Goal: Task Accomplishment & Management: Complete application form

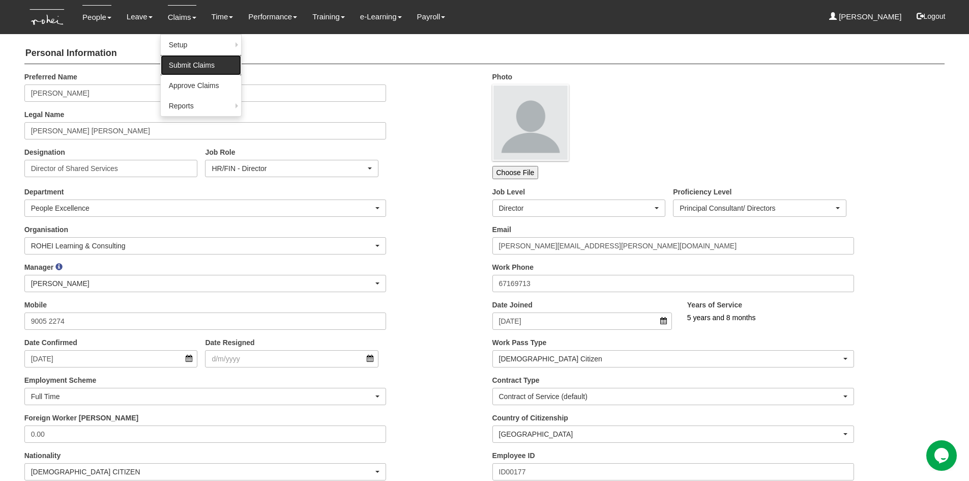
click at [180, 64] on link "Submit Claims" at bounding box center [201, 65] width 80 height 20
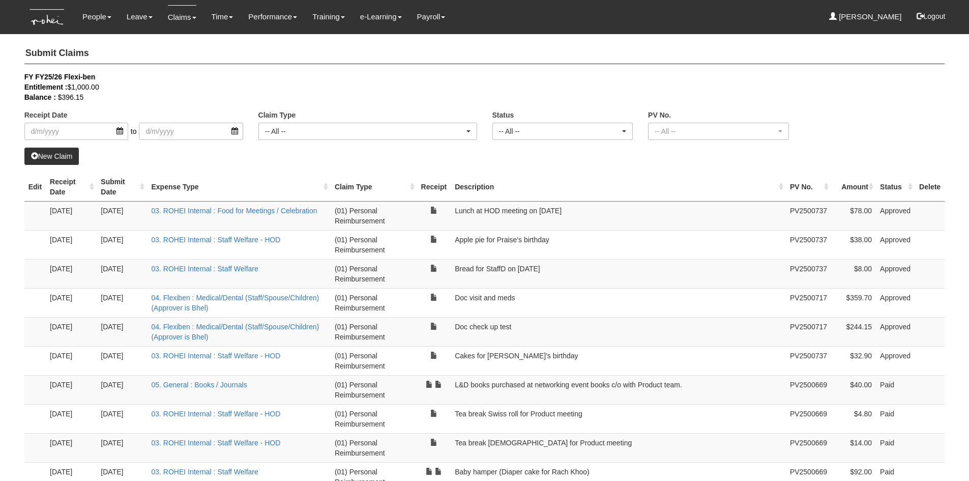
select select "50"
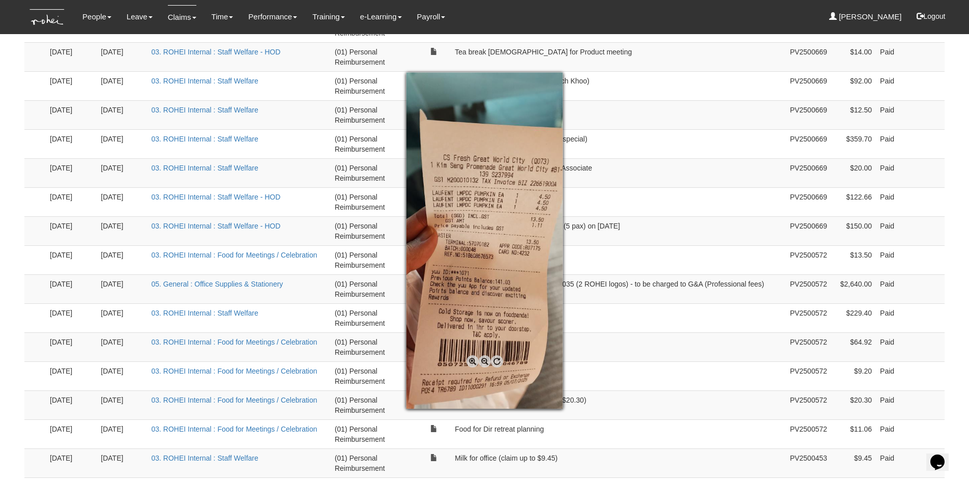
scroll to position [407, 0]
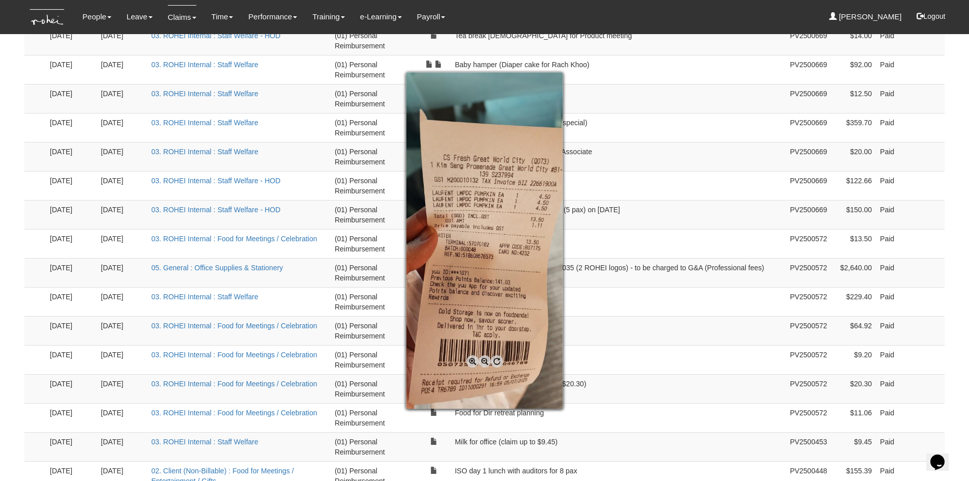
click at [402, 427] on div at bounding box center [484, 240] width 969 height 481
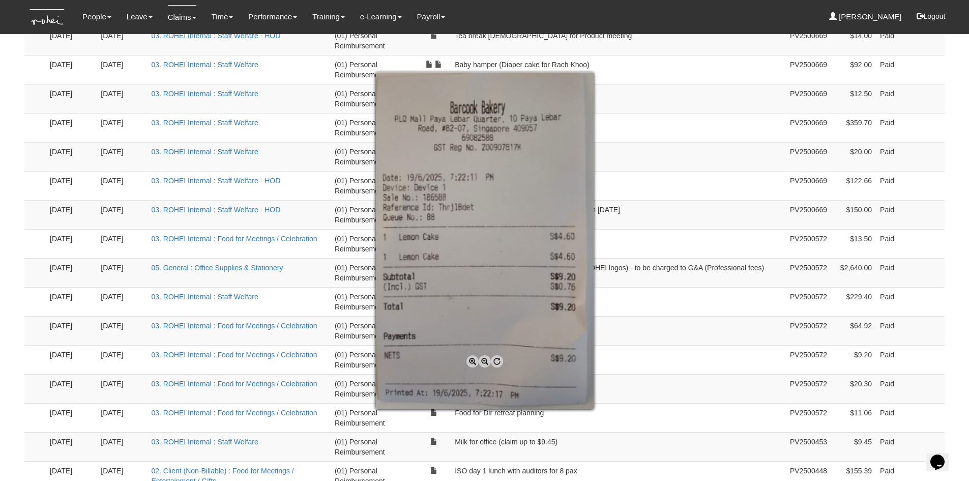
click at [361, 337] on div at bounding box center [484, 240] width 969 height 481
